Goal: Communication & Community: Answer question/provide support

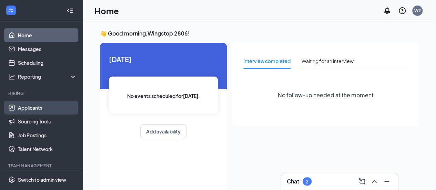
click at [31, 109] on link "Applicants" at bounding box center [47, 108] width 59 height 14
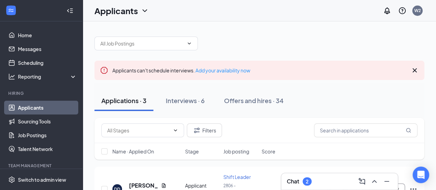
click at [306, 180] on div "2" at bounding box center [306, 181] width 3 height 6
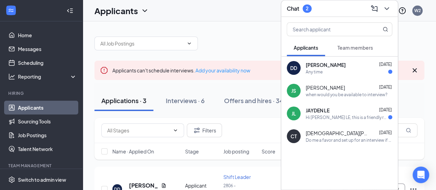
click at [337, 118] on div "Hi [PERSON_NAME] LE, this is a friendly reminder. Please select a meeting time …" at bounding box center [346, 117] width 82 height 6
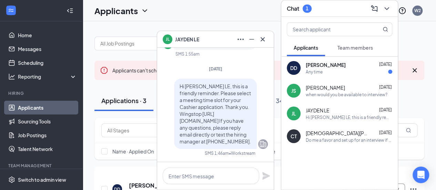
click at [333, 72] on div "Any time" at bounding box center [348, 72] width 86 height 6
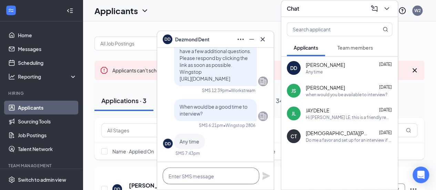
click at [195, 174] on textarea at bounding box center [210, 175] width 96 height 17
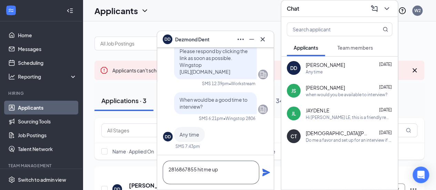
type textarea "2816867855 hit me up"
click at [262, 175] on icon "Plane" at bounding box center [266, 172] width 8 height 8
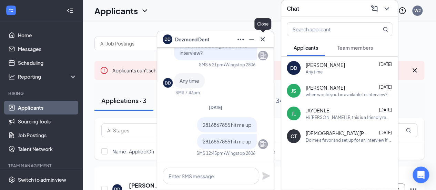
click at [262, 40] on icon "Cross" at bounding box center [262, 39] width 4 height 4
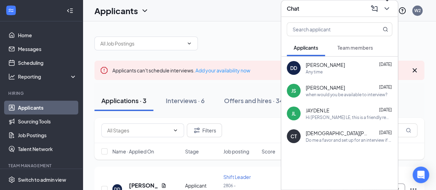
click at [388, 10] on icon "ChevronDown" at bounding box center [386, 8] width 8 height 8
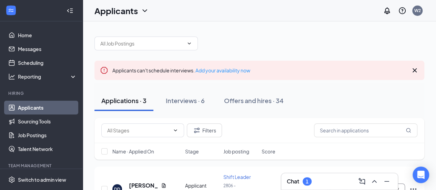
click at [305, 180] on div "1" at bounding box center [306, 181] width 9 height 8
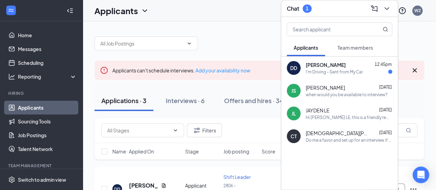
click at [365, 74] on div "I'm Driving - Sent from My Car" at bounding box center [348, 72] width 86 height 6
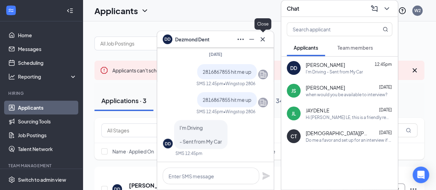
click at [262, 44] on button at bounding box center [262, 39] width 11 height 11
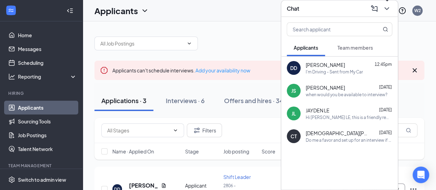
click at [388, 11] on icon "ChevronDown" at bounding box center [386, 8] width 8 height 8
